Goal: Task Accomplishment & Management: Use online tool/utility

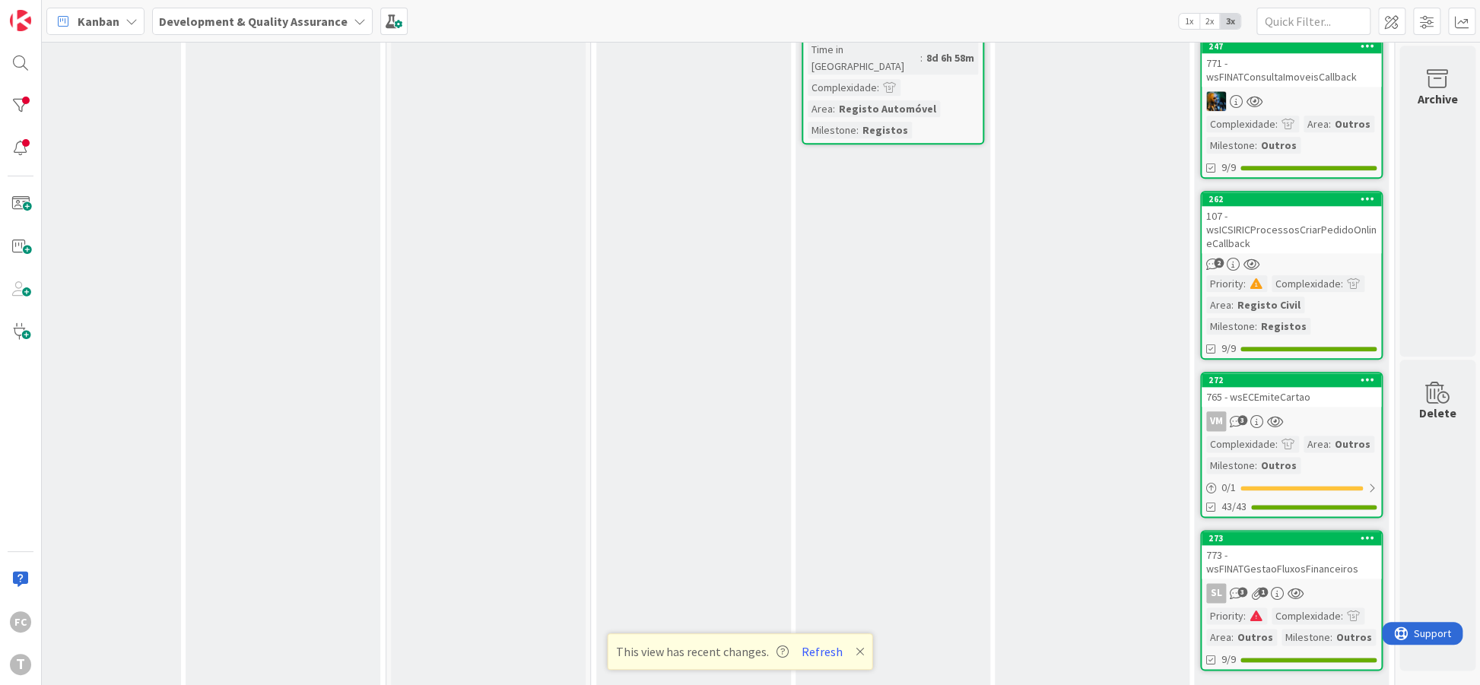
scroll to position [1050, 266]
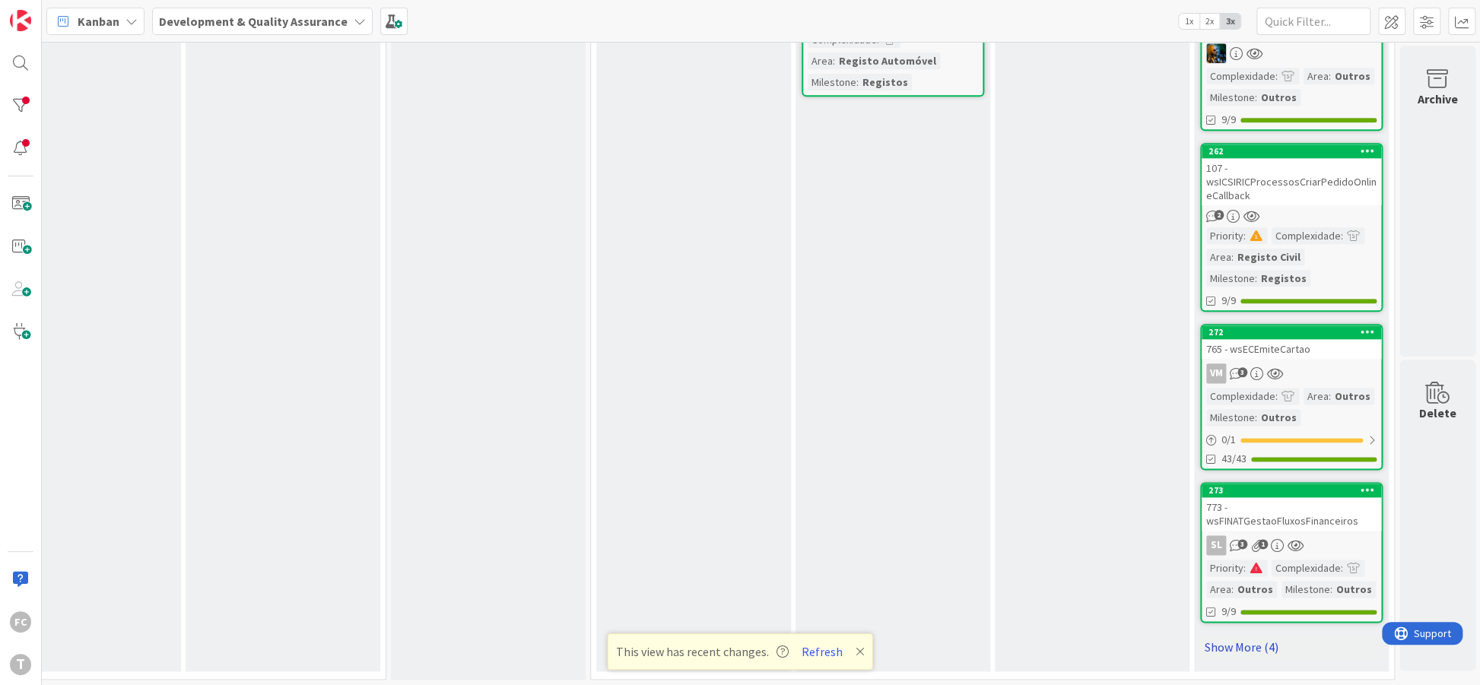
click at [1216, 641] on link "Show More (4)" at bounding box center [1291, 647] width 183 height 24
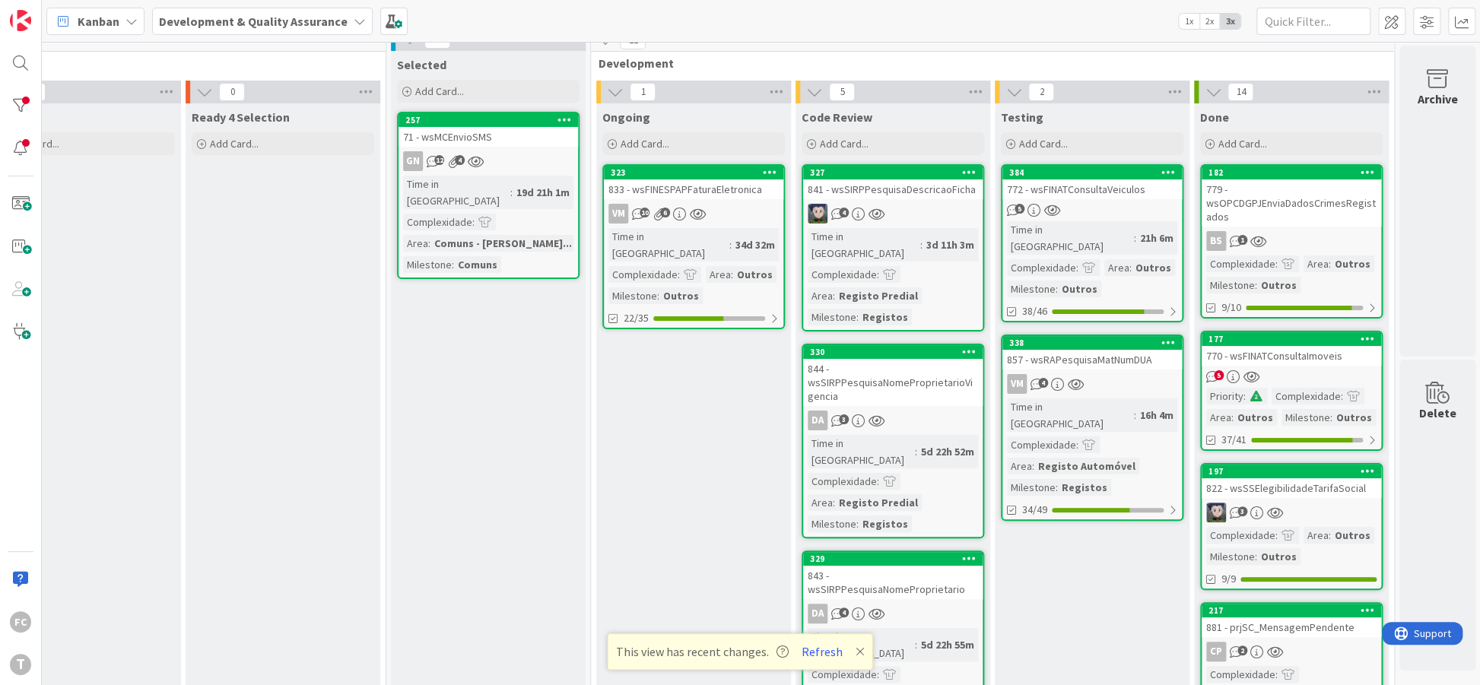
scroll to position [8, 266]
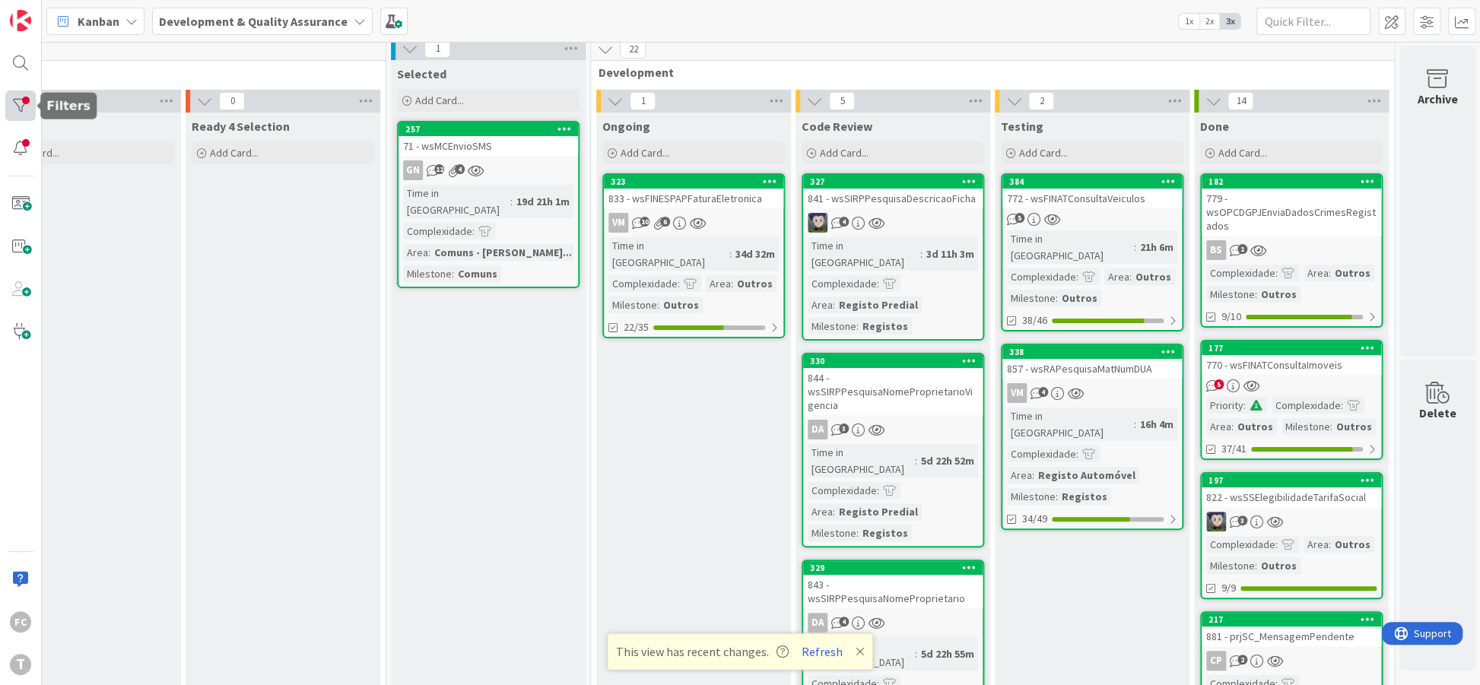
click at [17, 109] on div at bounding box center [20, 106] width 30 height 30
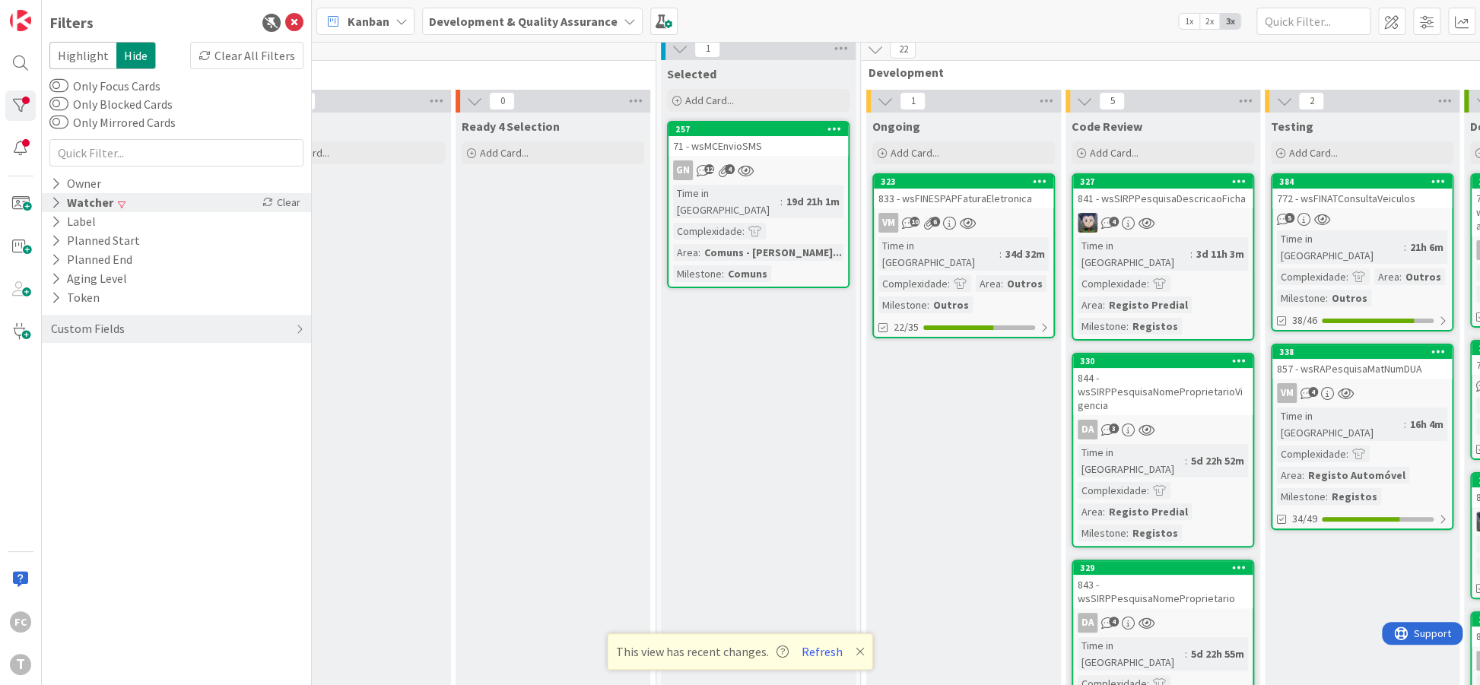
click at [55, 199] on icon at bounding box center [56, 202] width 10 height 13
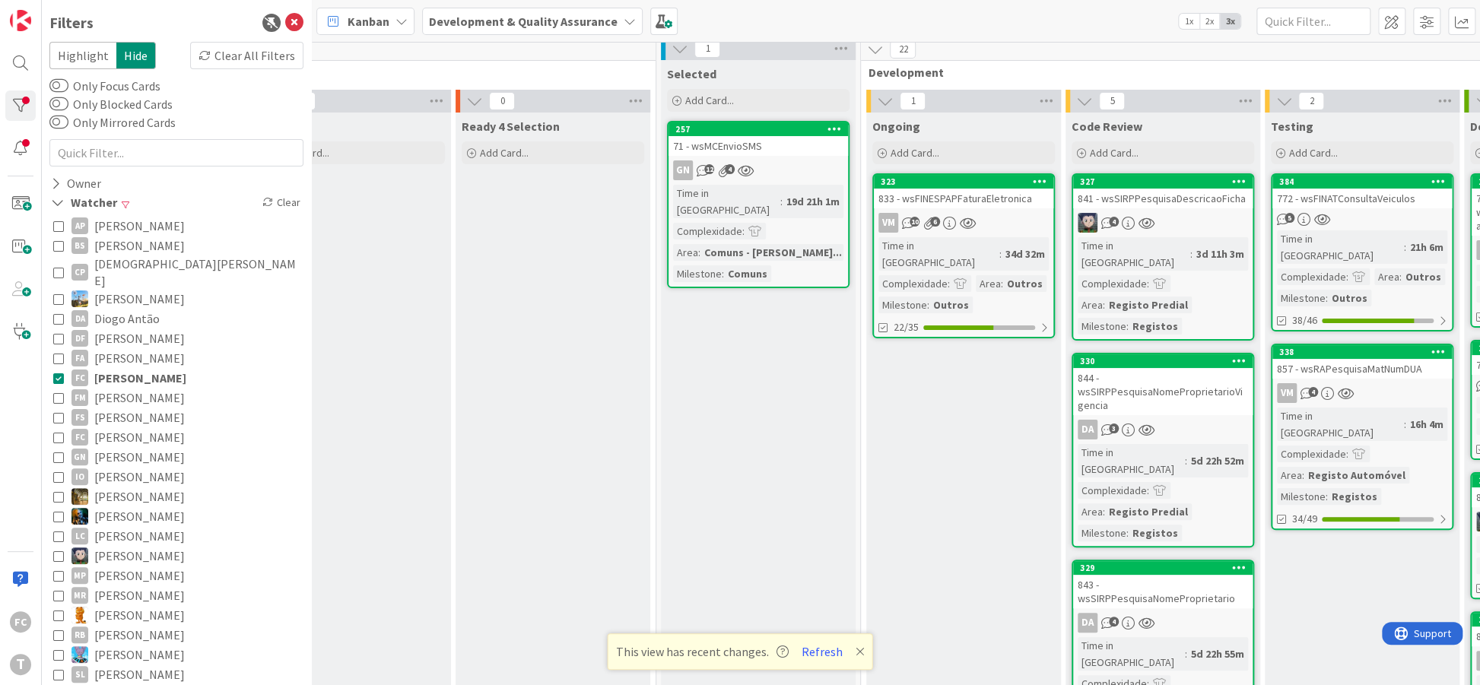
click at [57, 373] on icon at bounding box center [58, 378] width 11 height 11
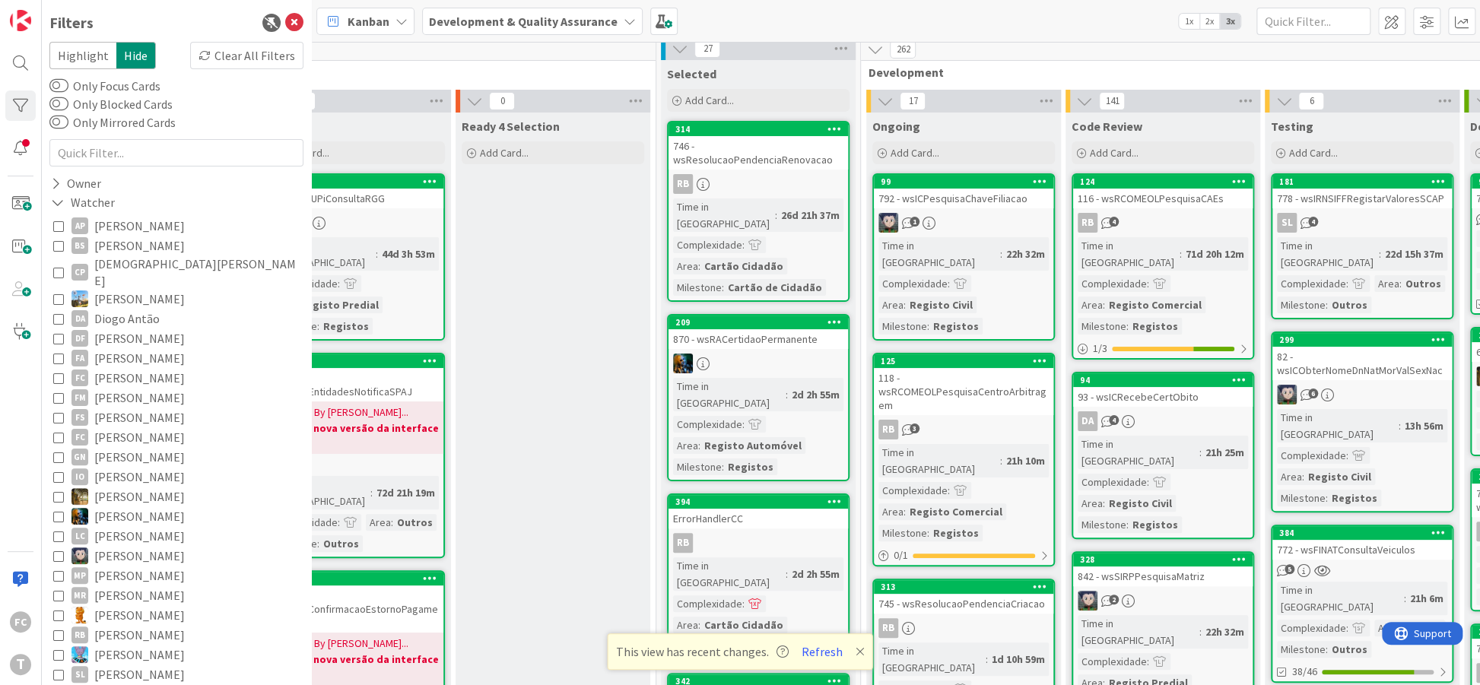
click at [59, 393] on icon at bounding box center [58, 398] width 11 height 11
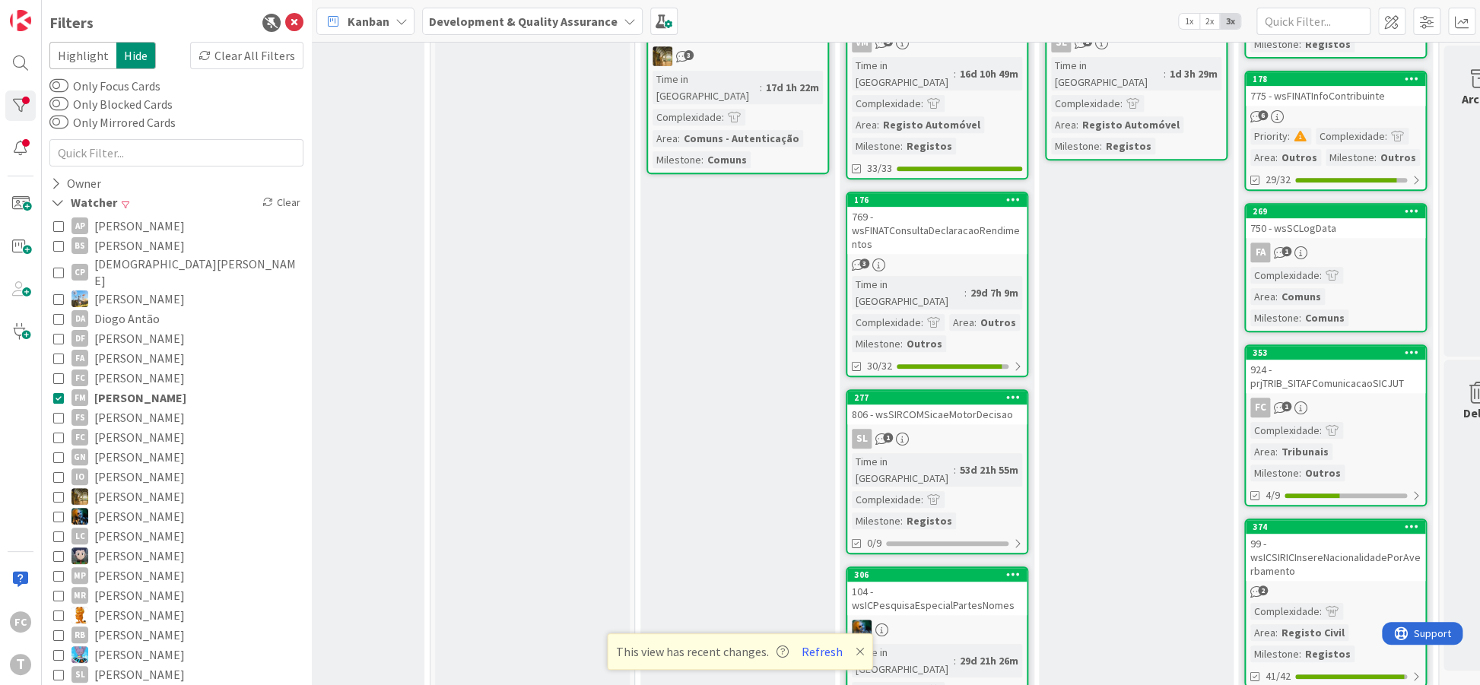
scroll to position [586, 492]
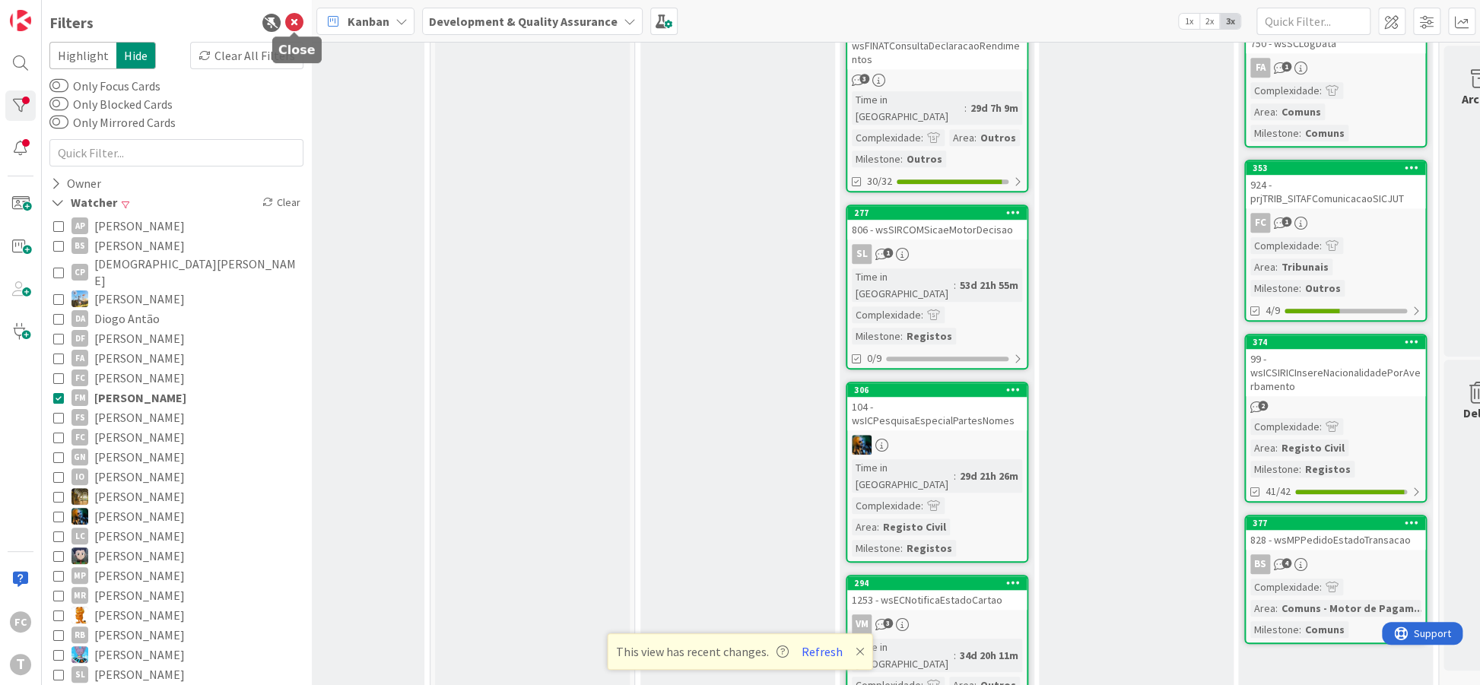
click at [291, 26] on icon at bounding box center [294, 23] width 18 height 18
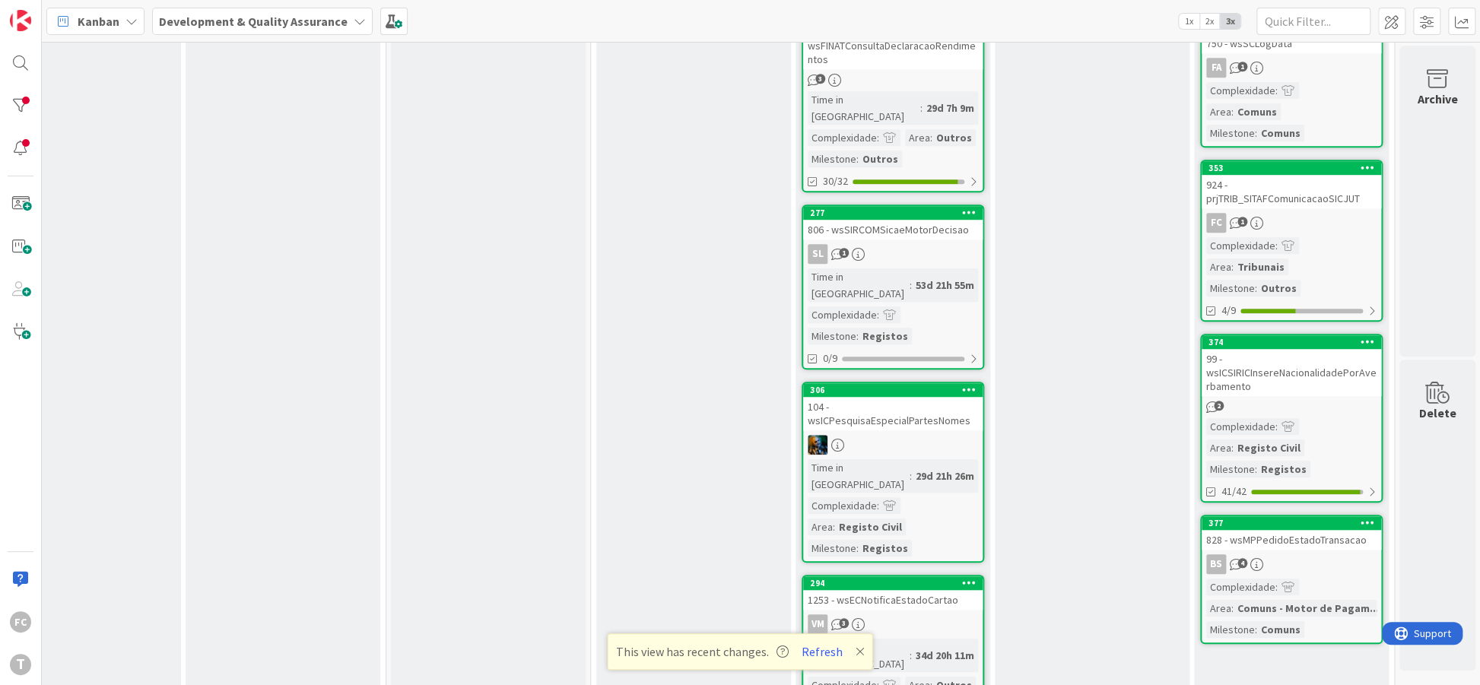
click at [856, 654] on icon at bounding box center [860, 652] width 9 height 12
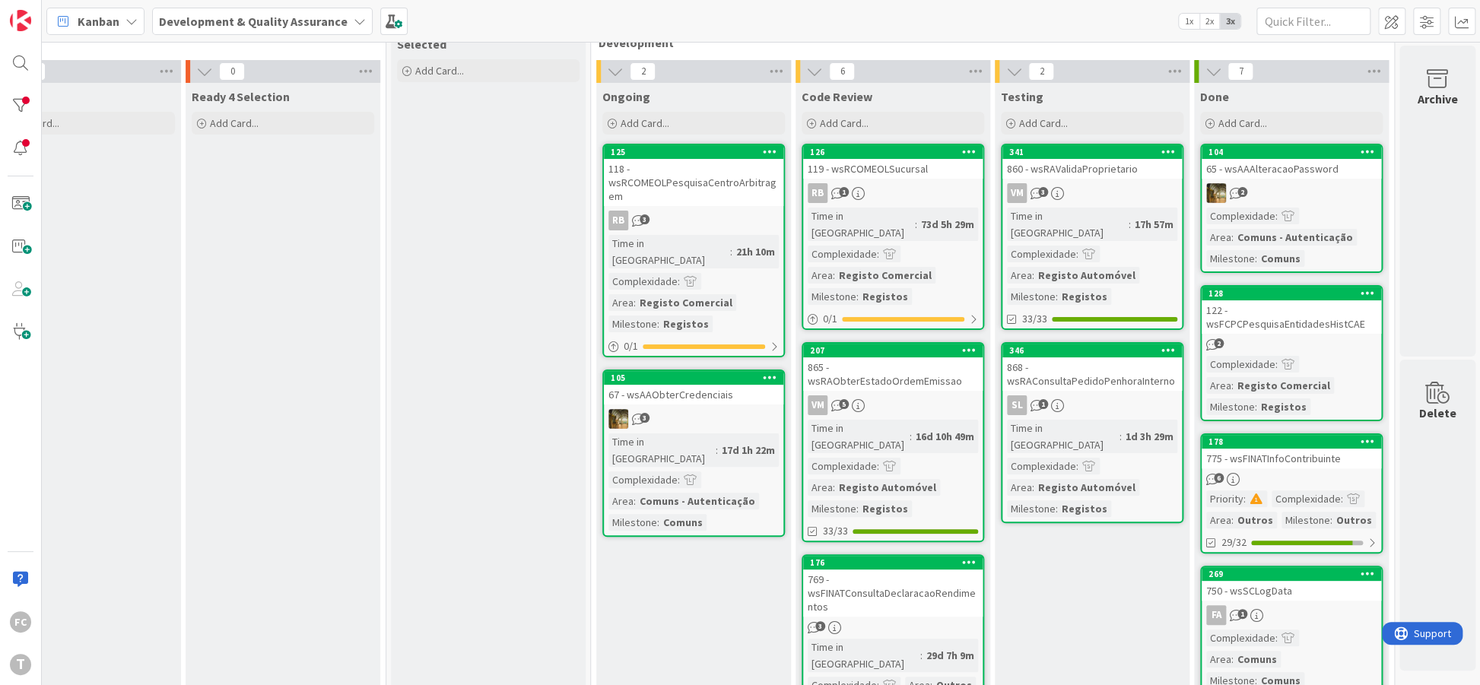
scroll to position [0, 266]
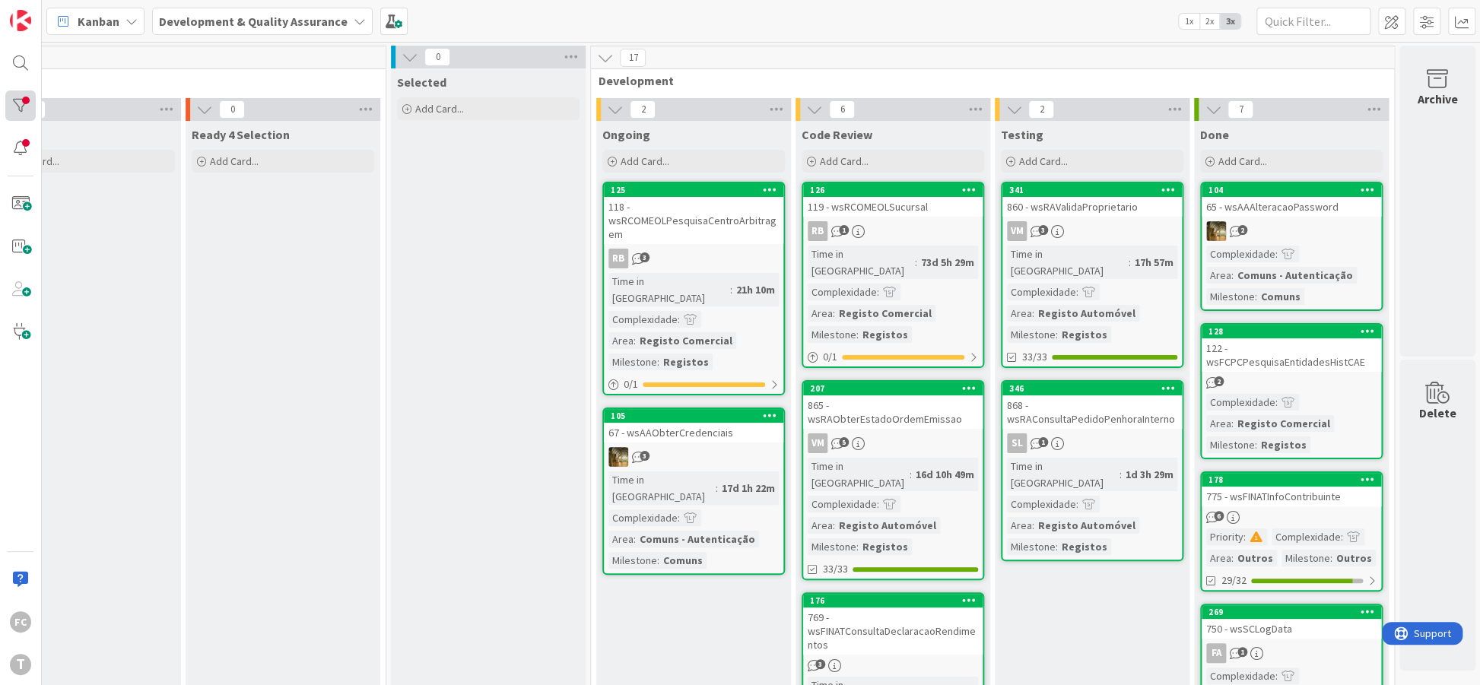
click at [17, 106] on div at bounding box center [20, 106] width 30 height 30
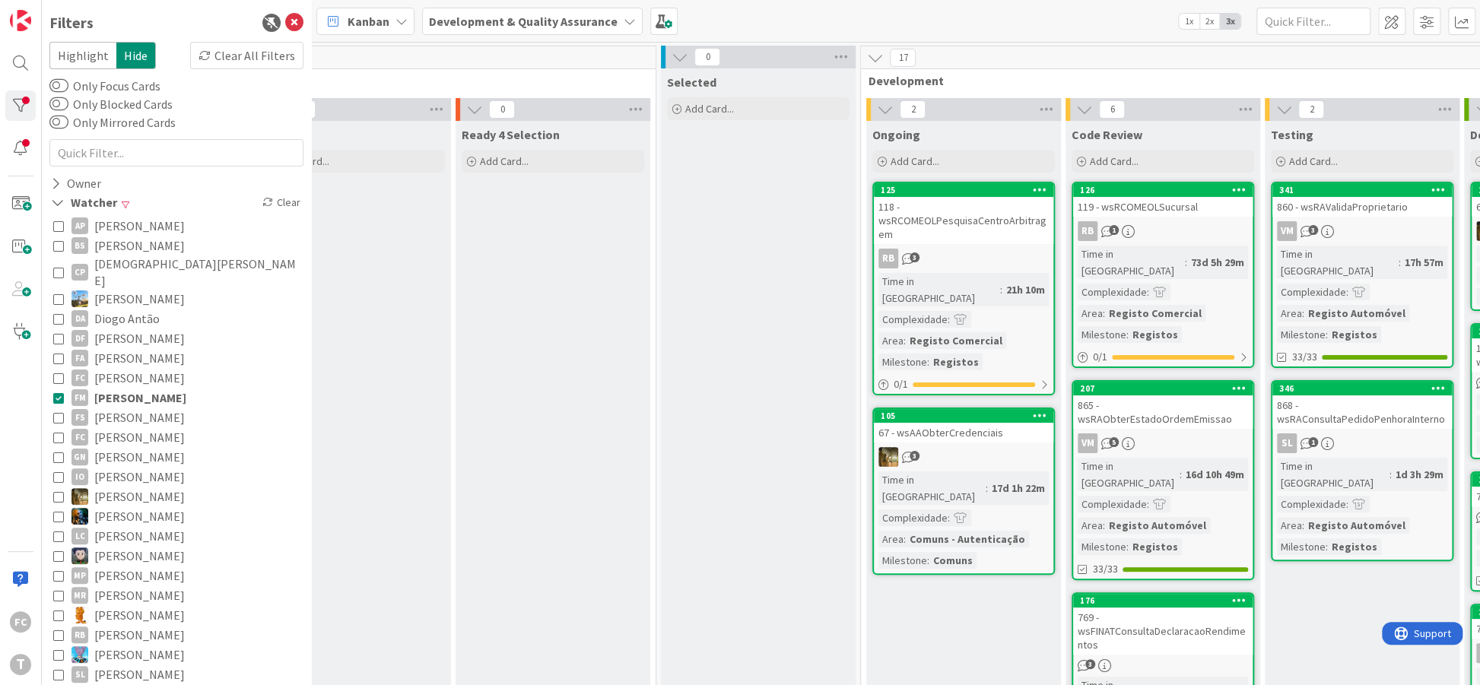
click at [62, 393] on icon at bounding box center [58, 398] width 11 height 11
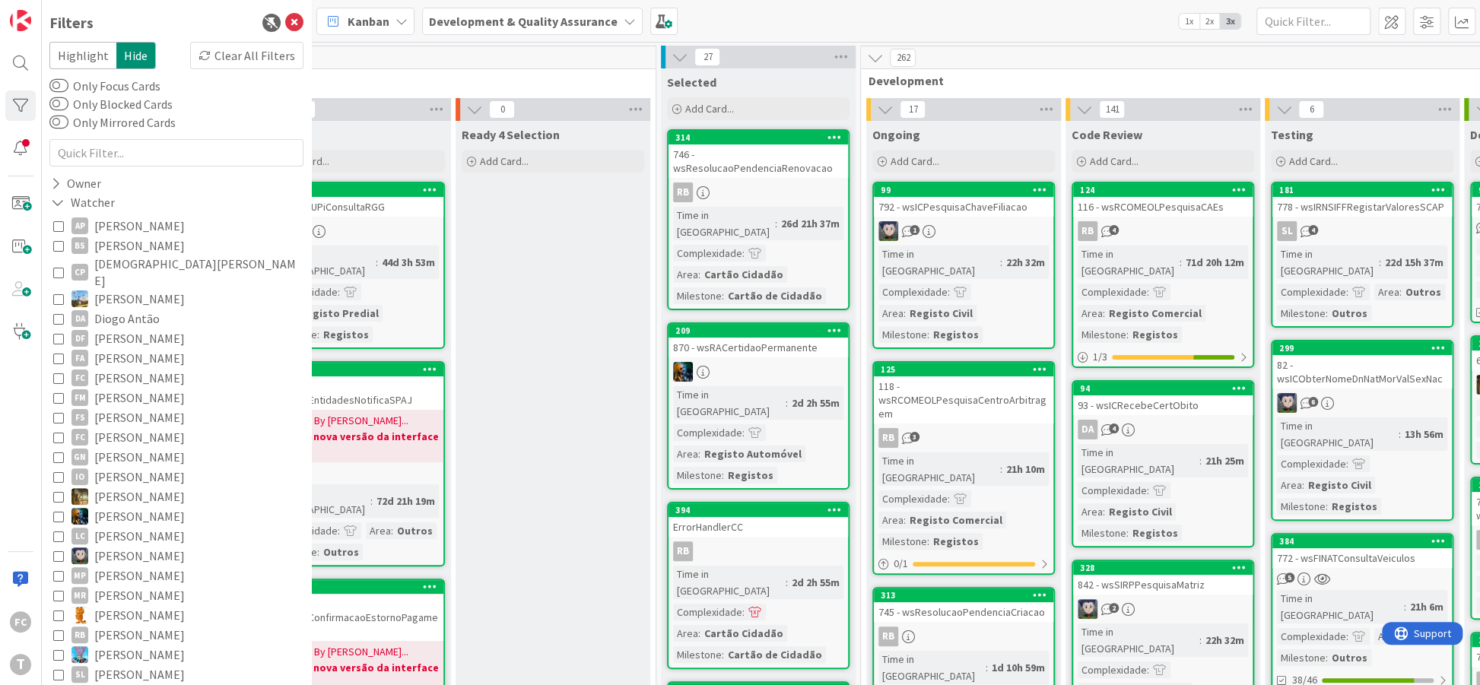
click at [58, 373] on icon at bounding box center [58, 378] width 11 height 11
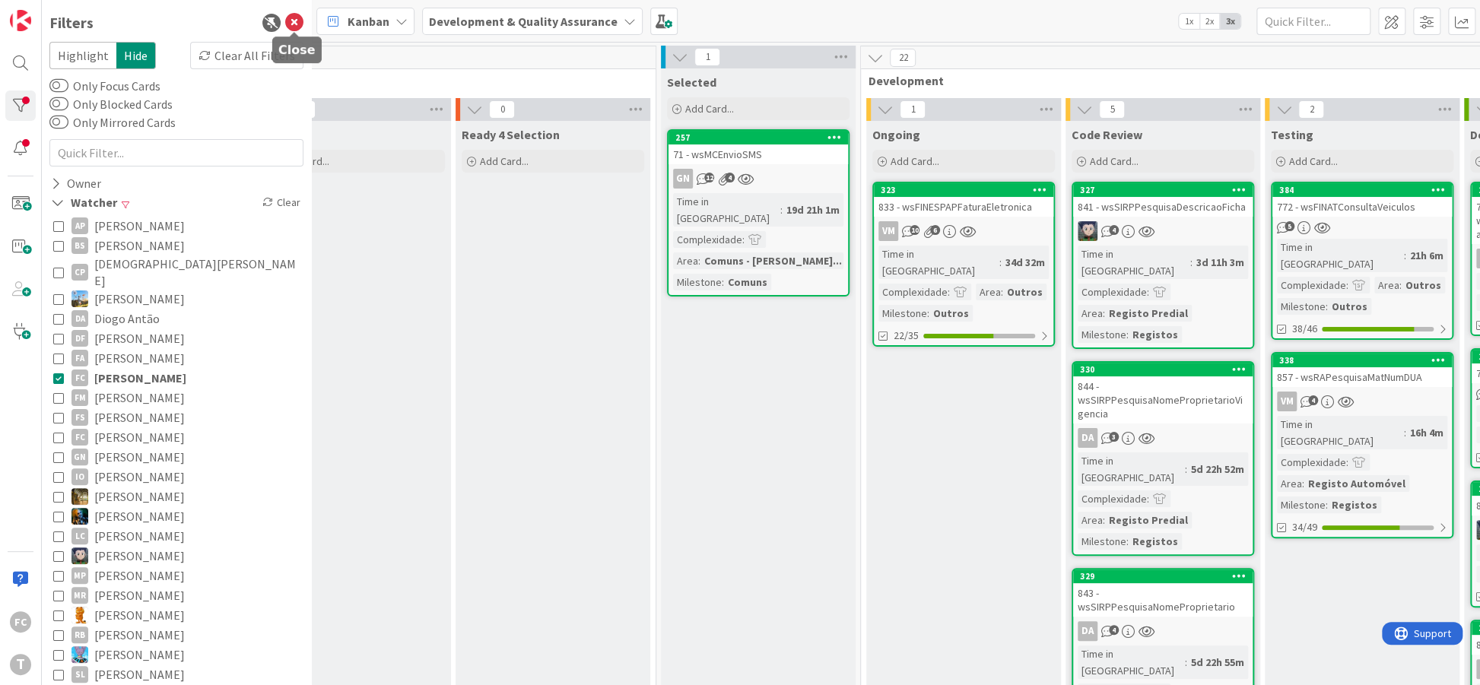
click at [289, 26] on icon at bounding box center [294, 23] width 18 height 18
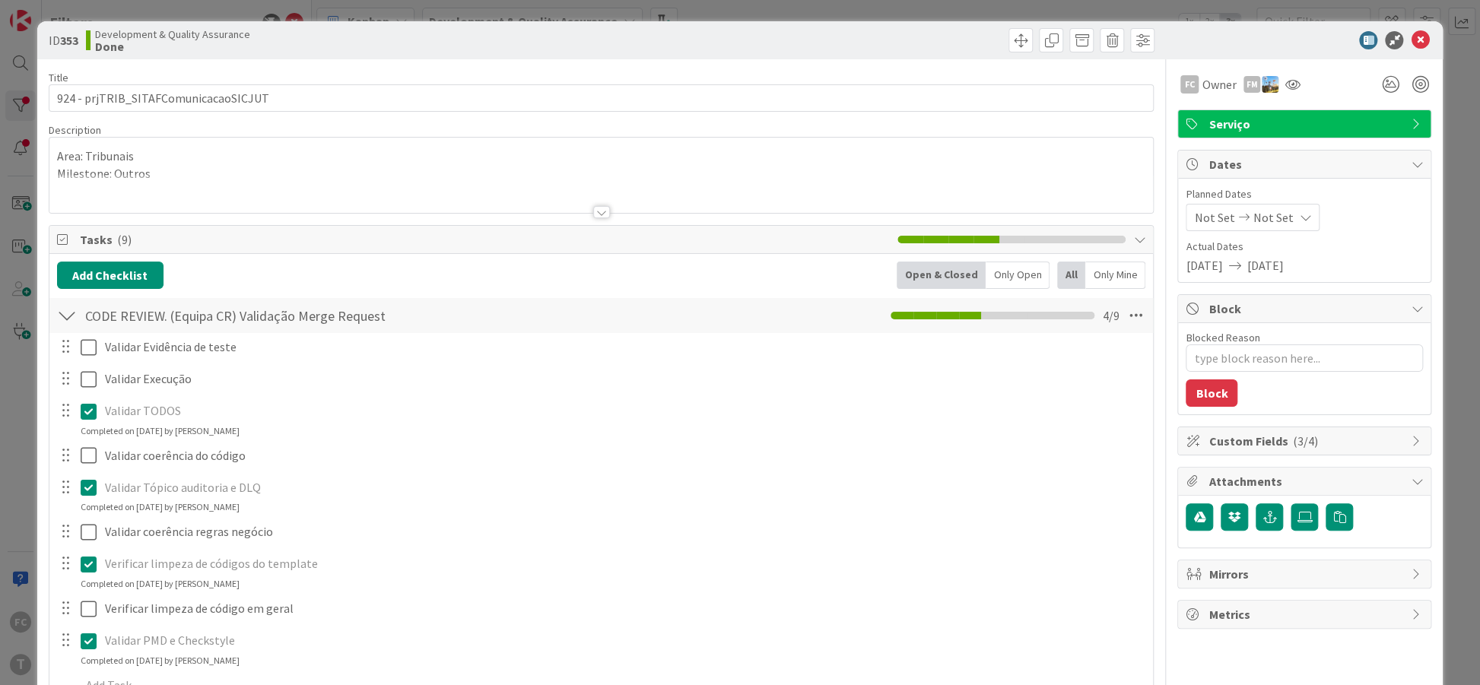
type textarea "x"
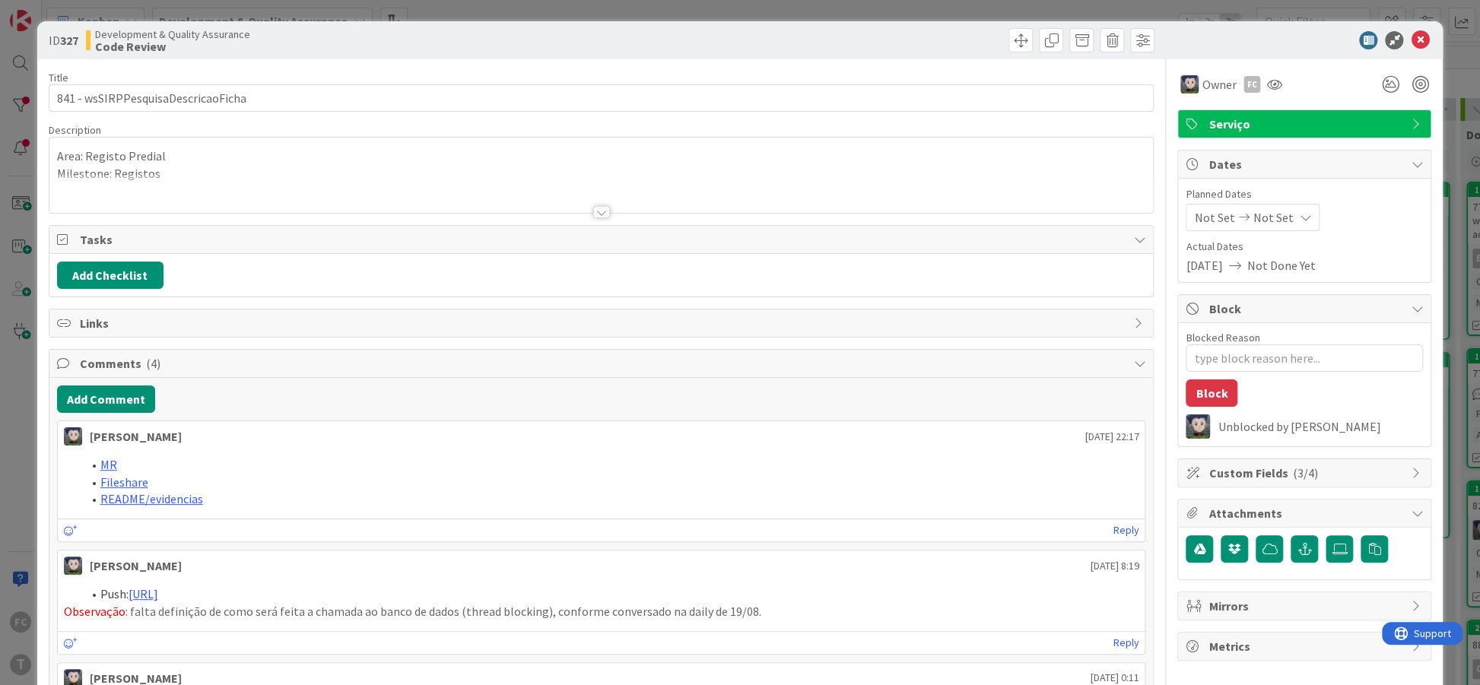
type textarea "x"
click at [1421, 46] on icon at bounding box center [1420, 40] width 18 height 18
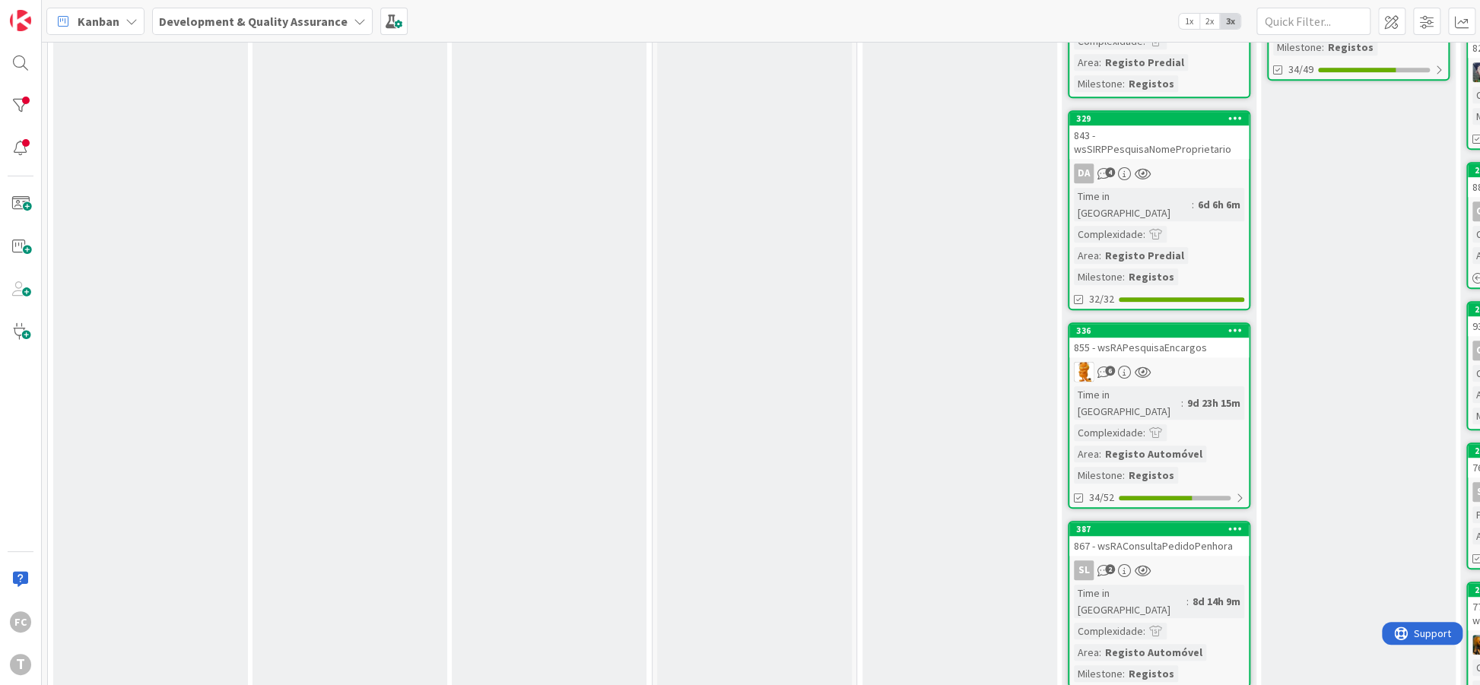
scroll to position [463, 0]
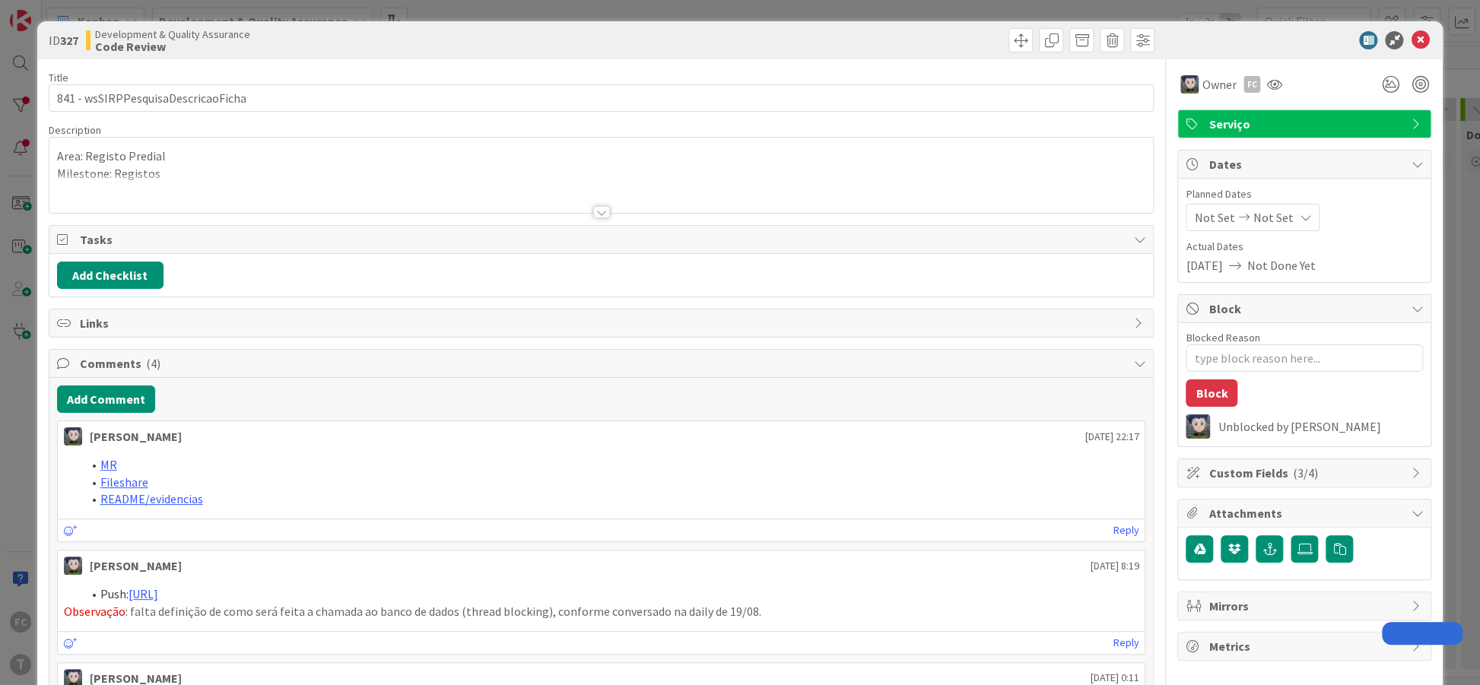
type textarea "x"
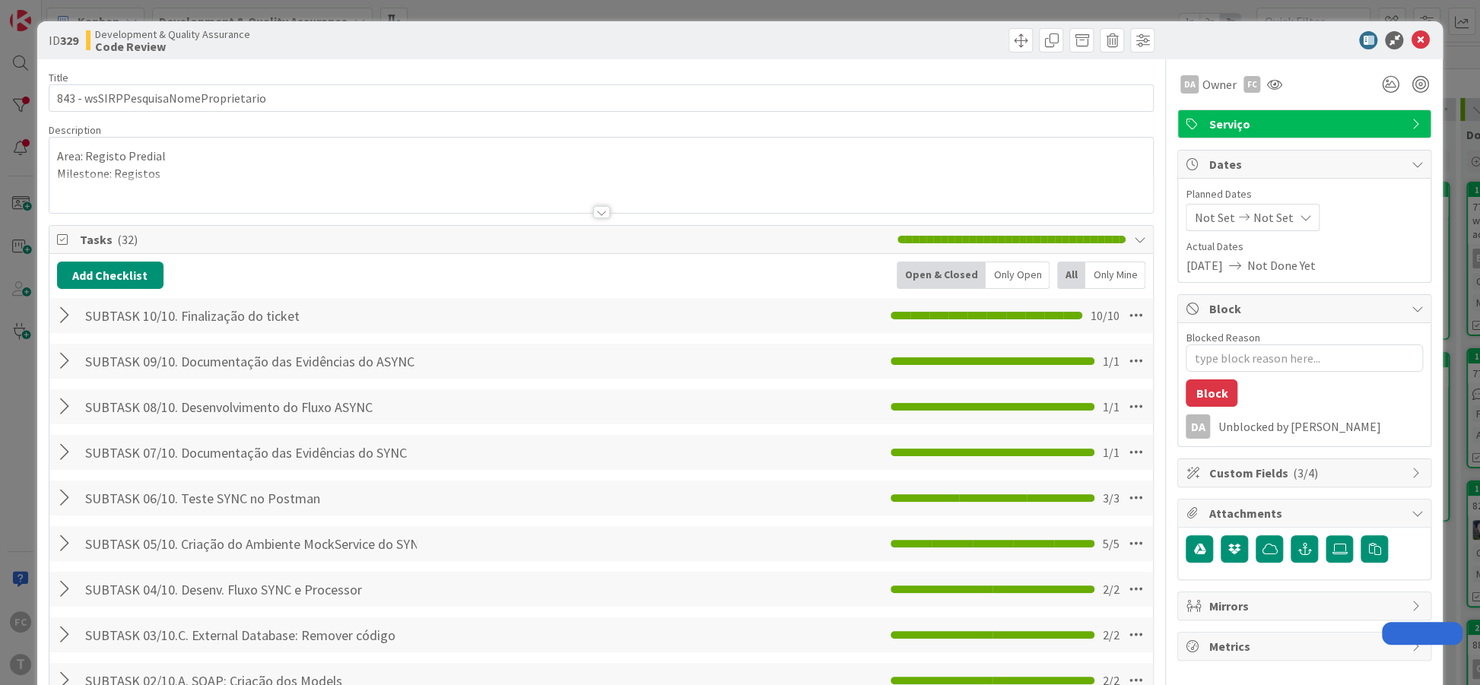
type textarea "x"
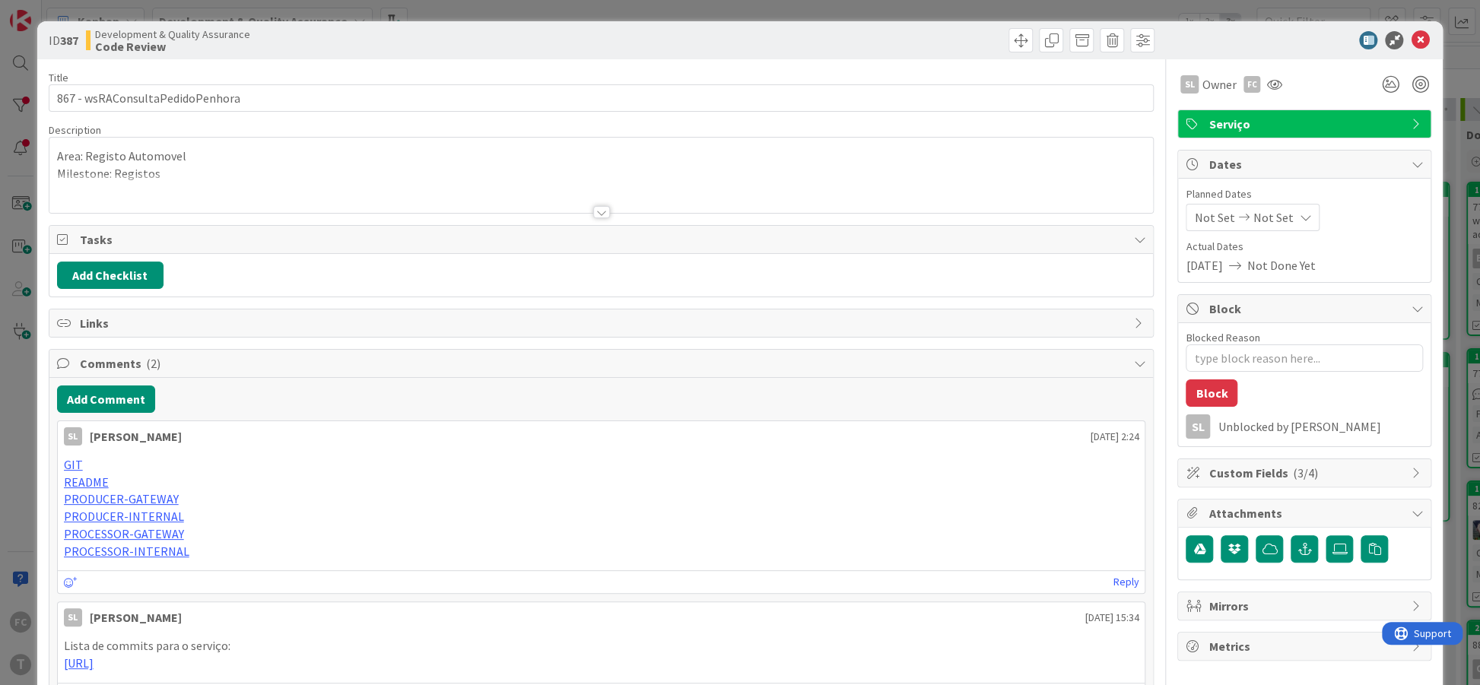
type textarea "x"
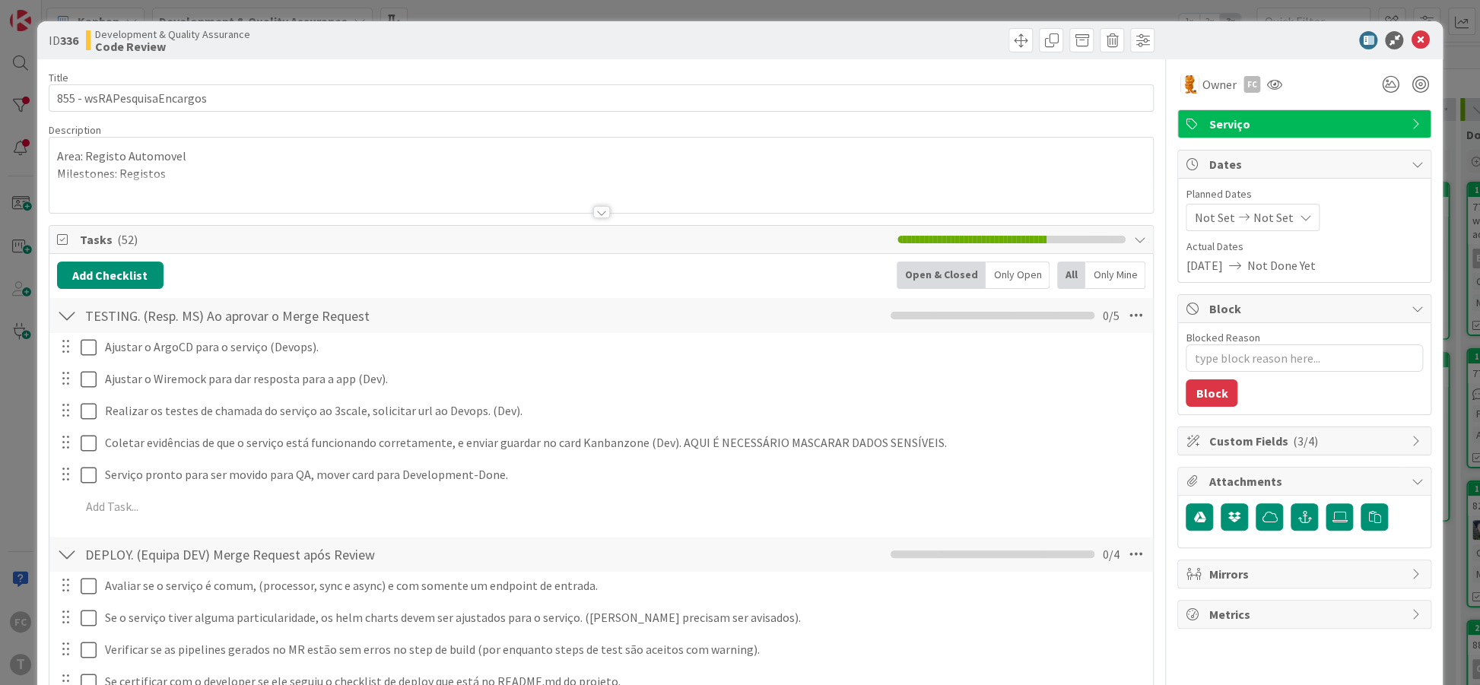
type textarea "x"
click at [1423, 37] on icon at bounding box center [1420, 40] width 18 height 18
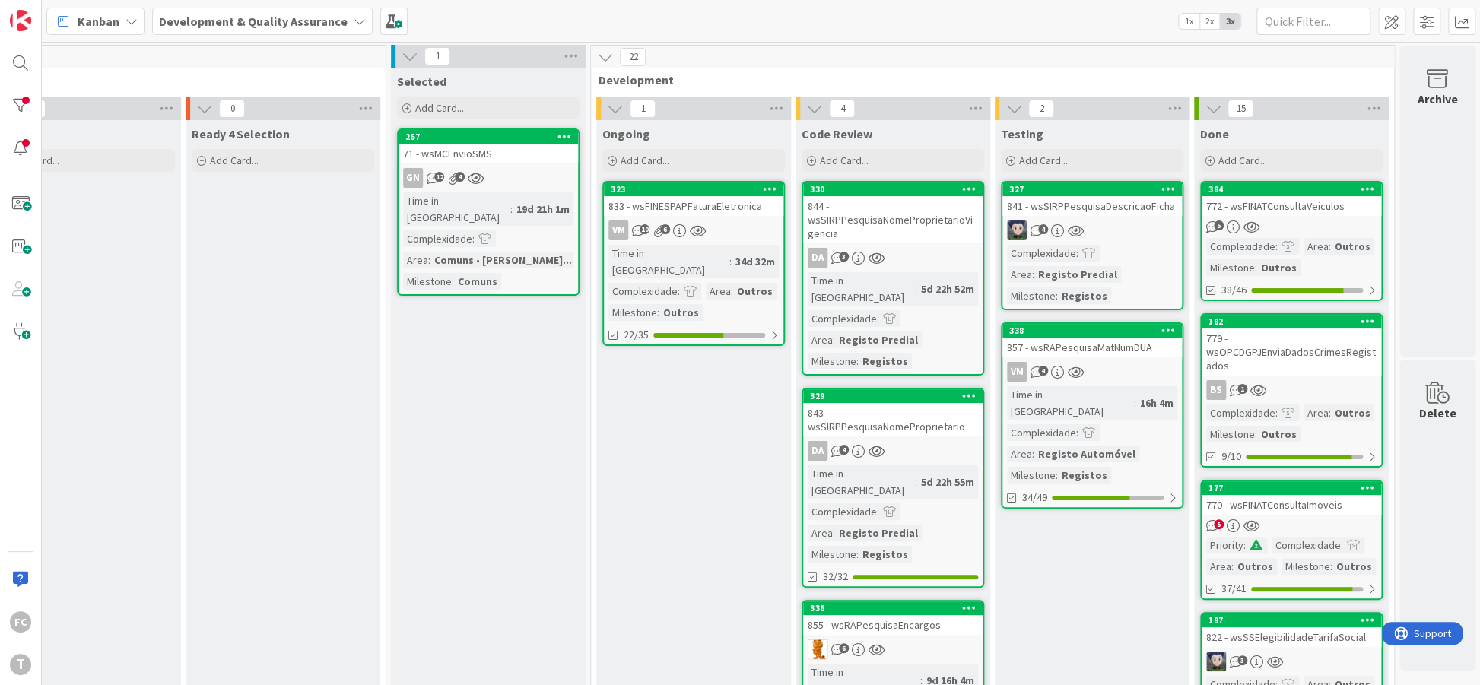
scroll to position [0, 266]
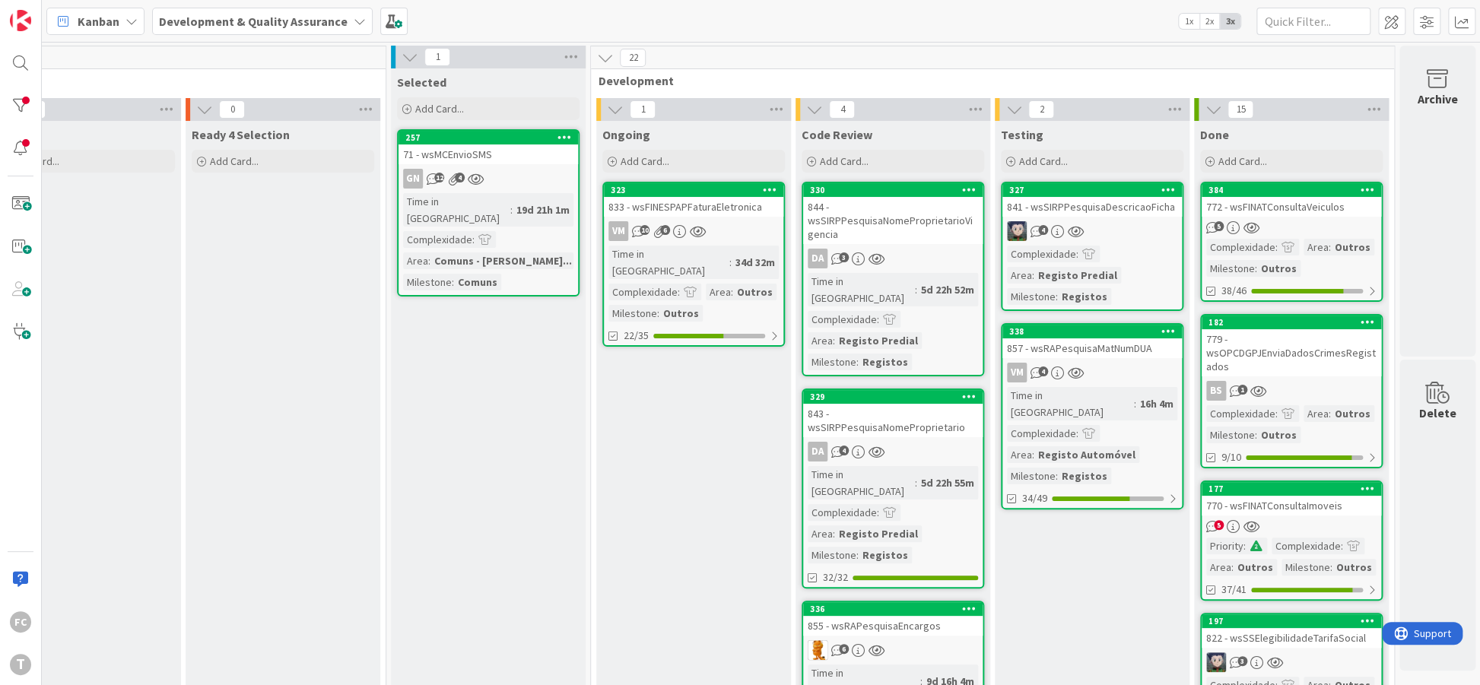
click at [223, 68] on div "0" at bounding box center [84, 57] width 604 height 23
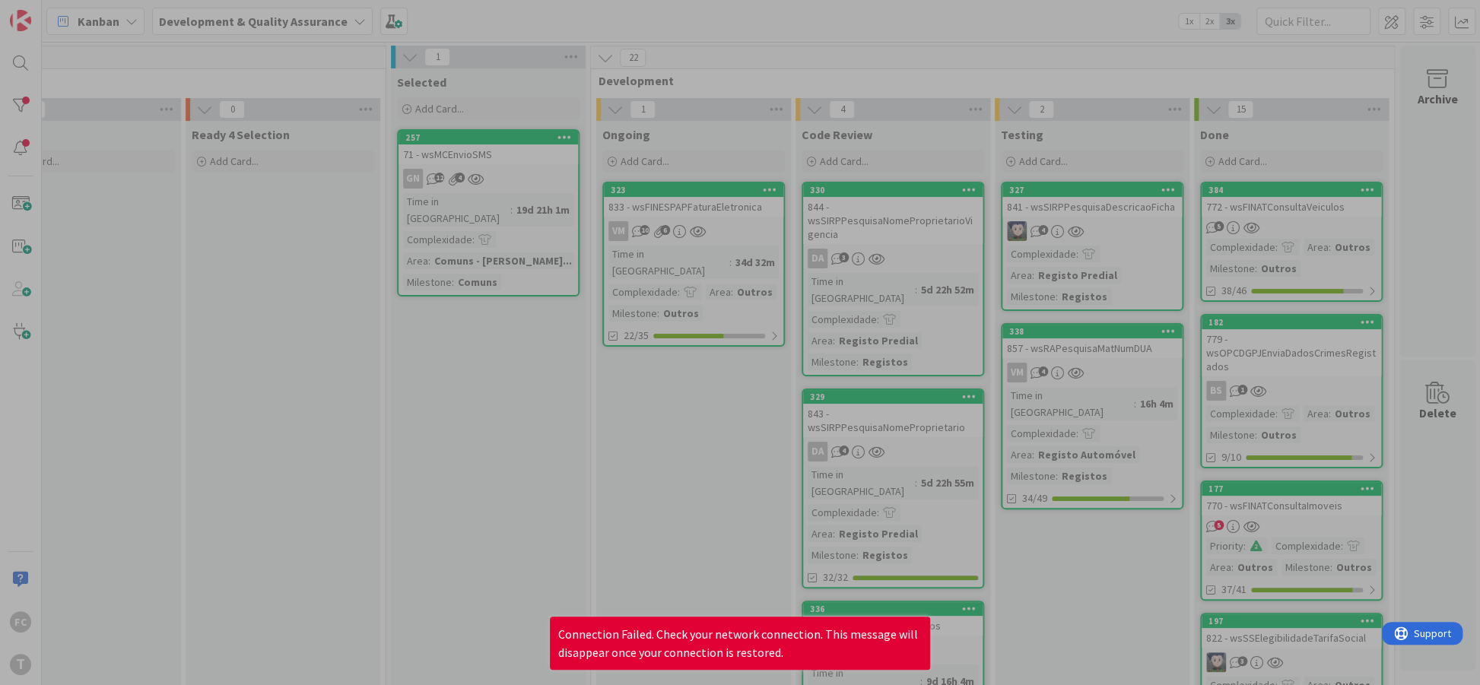
click at [602, 344] on div at bounding box center [740, 342] width 1480 height 685
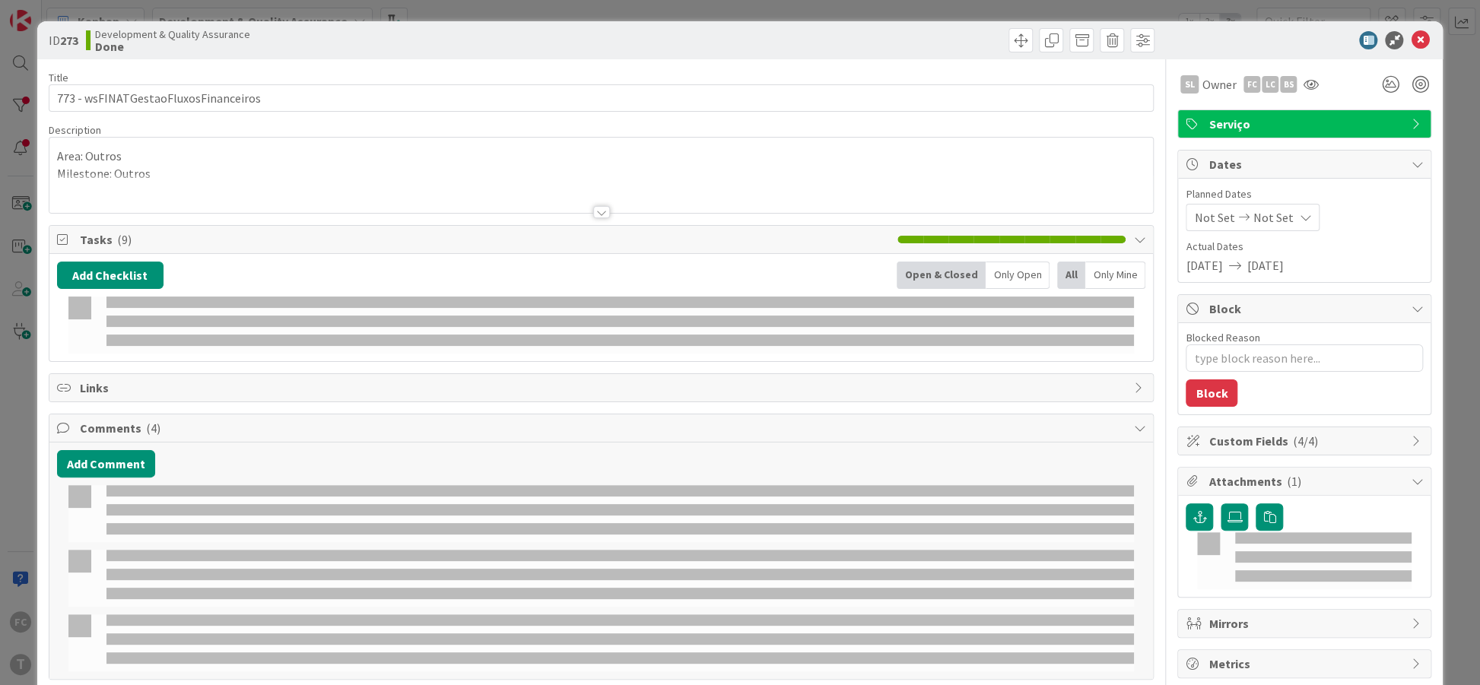
type textarea "x"
select select "java"
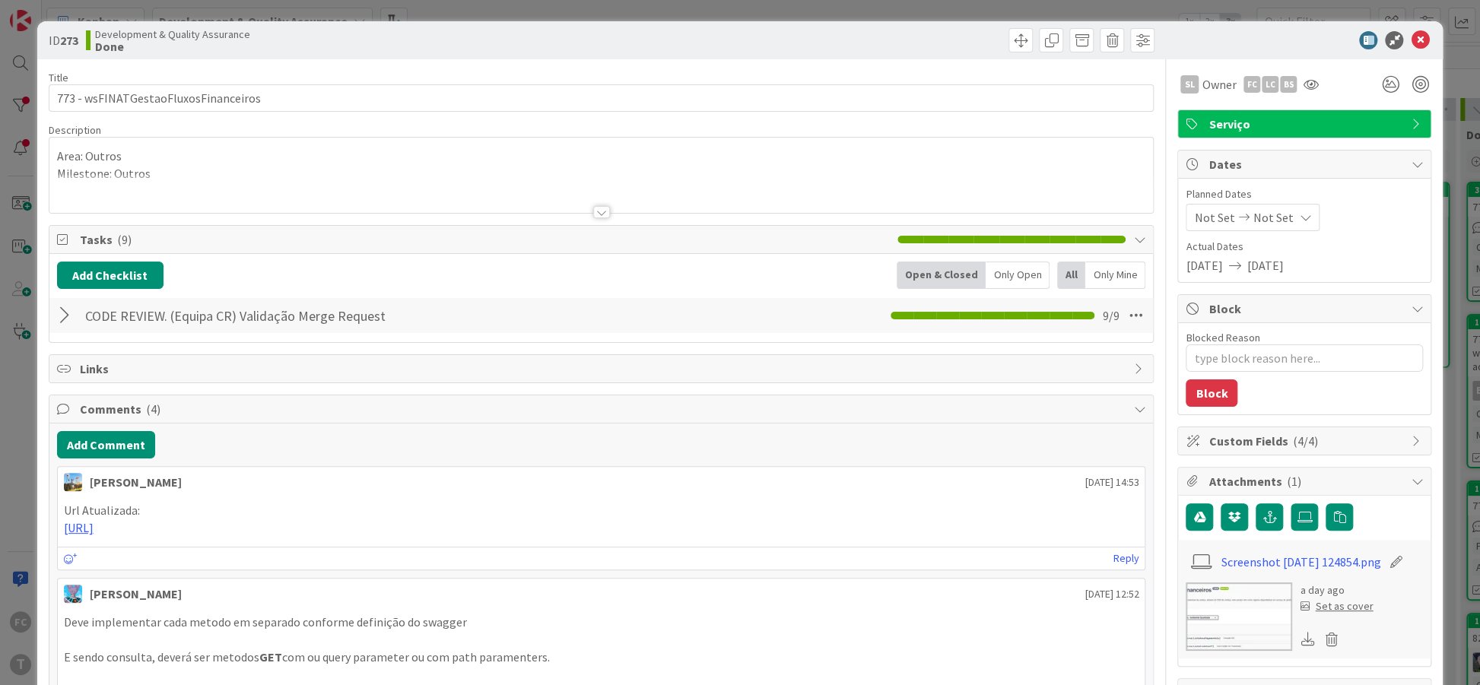
type textarea "x"
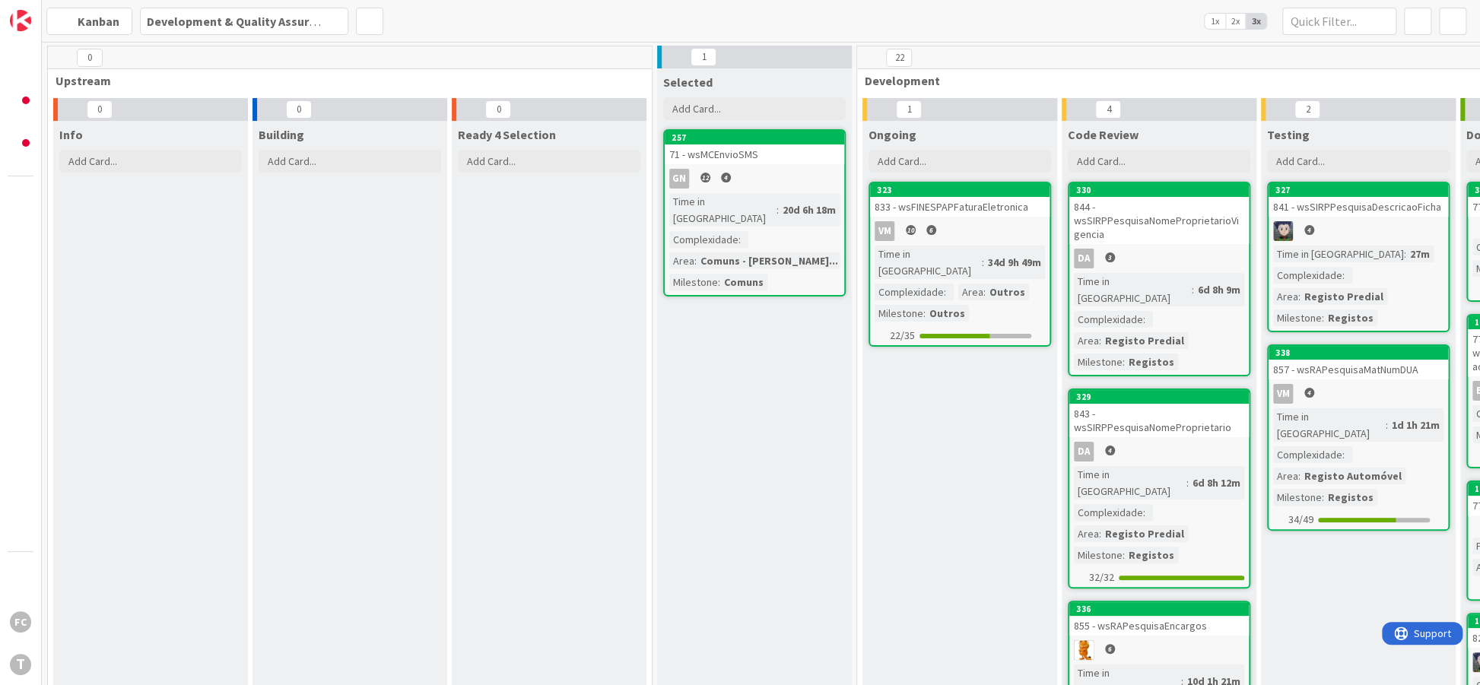
click at [467, 15] on div "Kanban Development & Quality Assurance 1x 2x 3x" at bounding box center [761, 21] width 1439 height 42
click at [558, 17] on div "Kanban Development & Quality Assurance 1x 2x 3x" at bounding box center [761, 21] width 1439 height 42
